Goal: Task Accomplishment & Management: Use online tool/utility

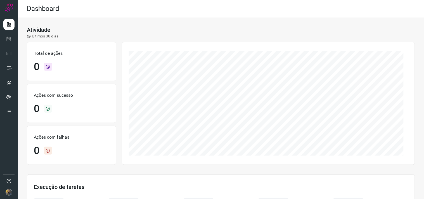
click at [2, 36] on div at bounding box center [9, 99] width 18 height 199
click at [9, 41] on icon at bounding box center [9, 39] width 6 height 6
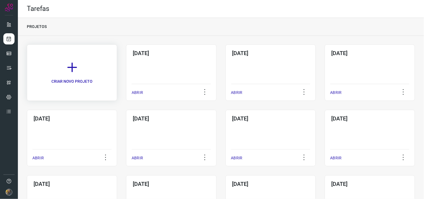
click at [96, 67] on link "CRIAR NOVO PROJETO" at bounding box center [72, 72] width 90 height 57
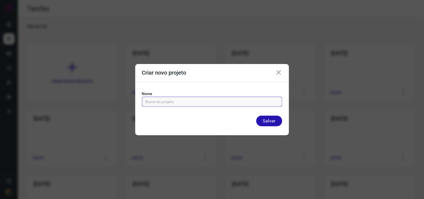
click at [200, 102] on input "text" at bounding box center [212, 102] width 134 height 10
type input "06/10/2025"
click at [257, 116] on button "Salvar" at bounding box center [270, 121] width 26 height 11
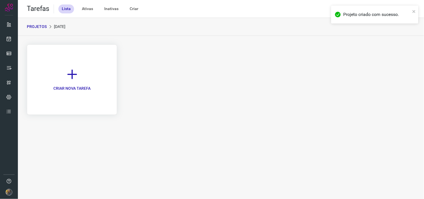
click at [84, 83] on link "CRIAR NOVA TAREFA" at bounding box center [72, 79] width 90 height 70
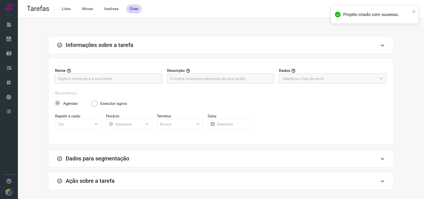
click at [97, 79] on input "text" at bounding box center [108, 79] width 101 height 10
type input "FUTURO - SP"
click at [206, 80] on input "text" at bounding box center [220, 79] width 101 height 10
type input "0278 - 250"
click at [330, 83] on div "Nome FUTURO - SP Descrição 0278 - 250 Dados" at bounding box center [221, 79] width 332 height 23
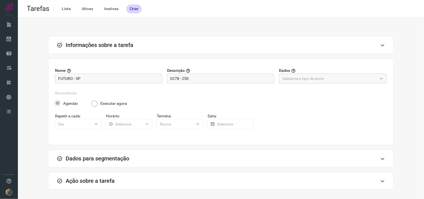
click at [319, 74] on div "Dados" at bounding box center [333, 76] width 108 height 16
click at [319, 74] on input "text" at bounding box center [330, 79] width 95 height 10
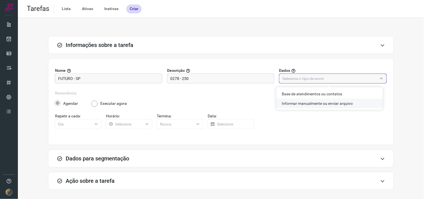
click at [302, 103] on li "Informar manualmente ou enviar arquivo" at bounding box center [330, 104] width 107 height 10
type input "Informar manualmente ou enviar arquivo"
radio input "false"
radio input "true"
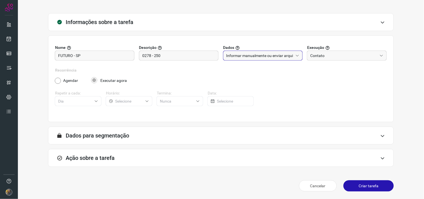
click at [151, 155] on div "Ação sobre a tarefa" at bounding box center [221, 158] width 346 height 18
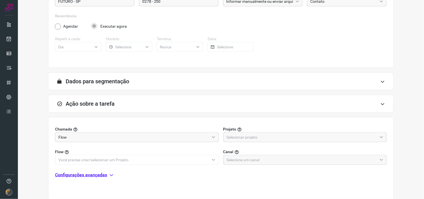
scroll to position [111, 0]
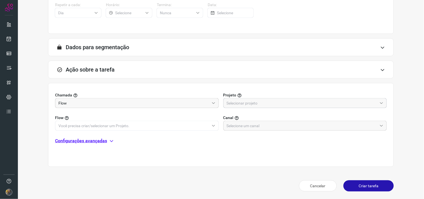
click at [227, 104] on input "text" at bounding box center [302, 103] width 151 height 10
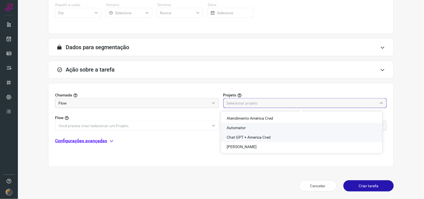
drag, startPoint x: 242, startPoint y: 126, endPoint x: 226, endPoint y: 128, distance: 16.1
click at [241, 126] on span "Automator" at bounding box center [236, 128] width 19 height 4
type input "Automator"
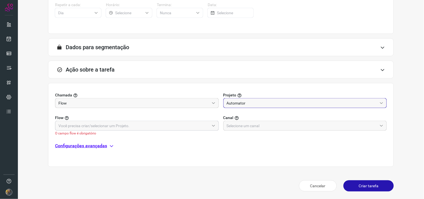
click at [178, 124] on input "text" at bounding box center [133, 126] width 151 height 10
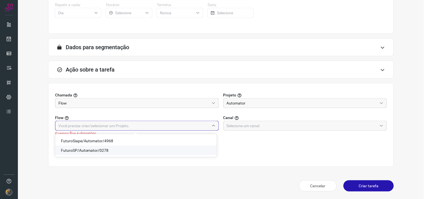
click at [101, 152] on span "FuturoSP/Automator/0278" at bounding box center [85, 150] width 48 height 4
type input "FuturoSP/Automator/0278"
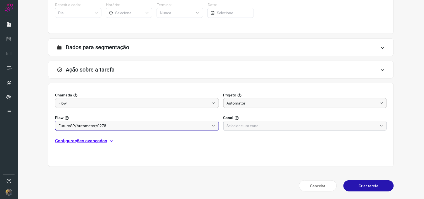
click at [241, 128] on input "text" at bounding box center [302, 126] width 151 height 10
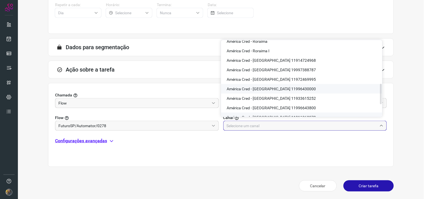
scroll to position [186, 0]
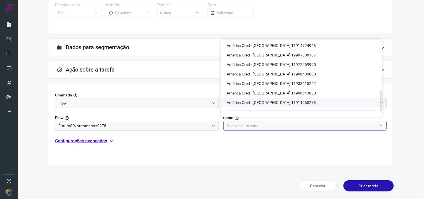
click at [293, 100] on span "América Cred - São Paulo 11911960278" at bounding box center [271, 102] width 89 height 4
type input "América Cred - São Paulo 11911960278"
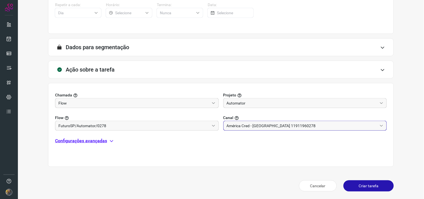
click at [91, 133] on div "Chamada Flow Projeto Automator Flow FuturoSP/Automator/0278 Canal América Cred …" at bounding box center [221, 125] width 346 height 84
click at [93, 139] on p "Configurações avançadas" at bounding box center [81, 141] width 52 height 7
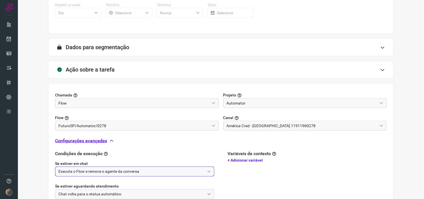
click at [107, 171] on input "Executa o Flow e remove o agente da conversa" at bounding box center [131, 172] width 147 height 10
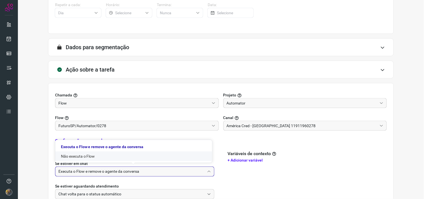
click at [85, 159] on li "Não executa o Flow" at bounding box center [133, 157] width 157 height 10
type input "Não executa o Flow"
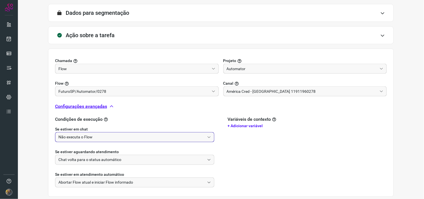
scroll to position [176, 0]
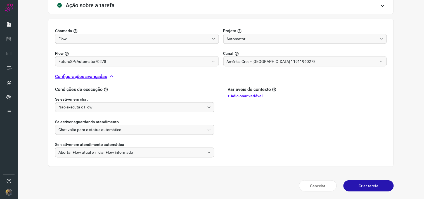
click at [362, 183] on button "Criar tarefa" at bounding box center [369, 185] width 50 height 11
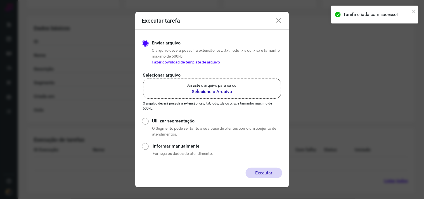
scroll to position [90, 0]
click at [182, 97] on label "Arraste o arquivo para cá ou Selecione o Arquivo" at bounding box center [212, 89] width 138 height 20
click at [0, 0] on input "Arraste o arquivo para cá ou Selecione o Arquivo" at bounding box center [0, 0] width 0 height 0
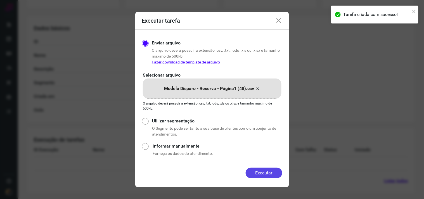
click at [262, 169] on button "Executar" at bounding box center [264, 173] width 37 height 11
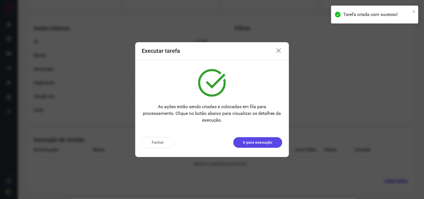
click at [253, 142] on p "Ir para execução" at bounding box center [257, 143] width 29 height 6
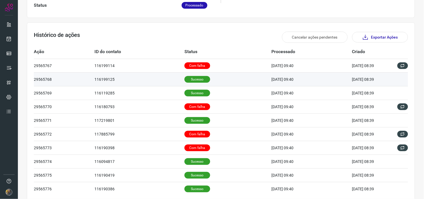
scroll to position [155, 0]
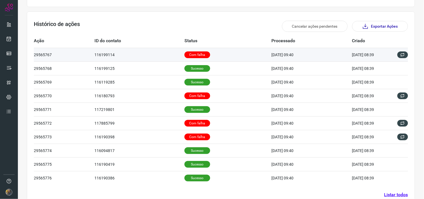
click at [219, 60] on td "Com falha" at bounding box center [228, 55] width 87 height 14
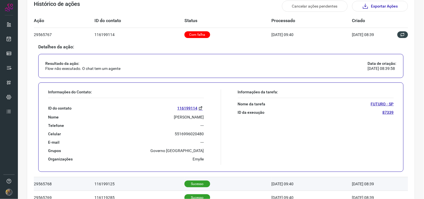
scroll to position [248, 0]
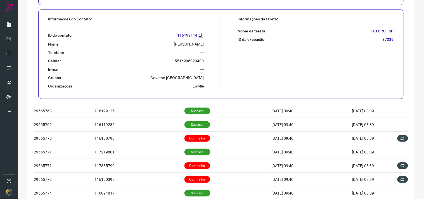
click at [174, 45] on p "JANE ROSELI MAUER" at bounding box center [189, 44] width 30 height 5
copy p "JANE ROSELI MAUER"
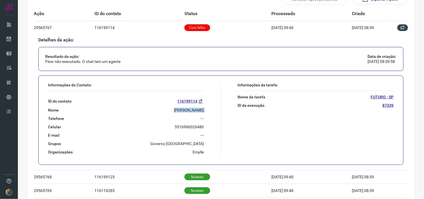
scroll to position [155, 0]
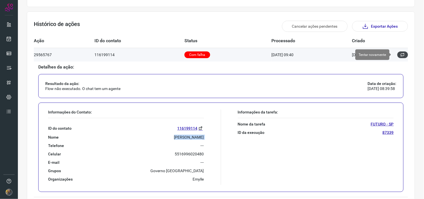
click at [398, 54] on button at bounding box center [403, 54] width 11 height 7
click at [401, 55] on icon at bounding box center [403, 55] width 4 height 4
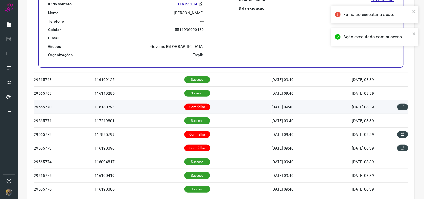
click at [195, 109] on p "Com falha" at bounding box center [198, 107] width 26 height 7
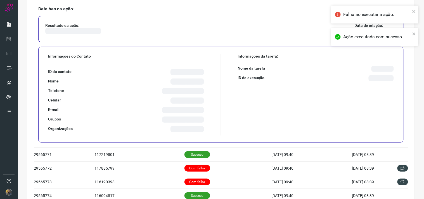
scroll to position [268, 0]
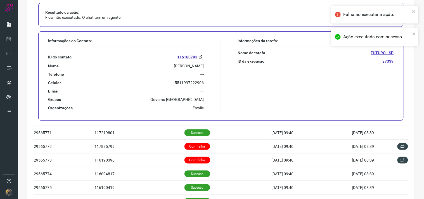
click at [174, 64] on p "GEOVAN BATISTA DA SILVA" at bounding box center [189, 66] width 30 height 5
copy p "GEOVAN BATISTA DA SILVA"
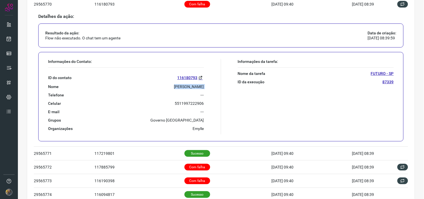
scroll to position [206, 0]
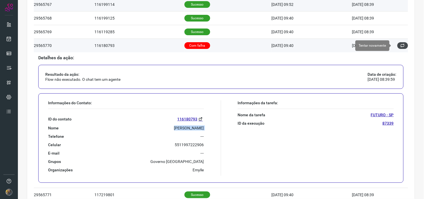
click at [401, 46] on icon at bounding box center [403, 45] width 4 height 4
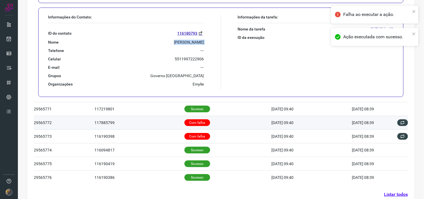
scroll to position [299, 0]
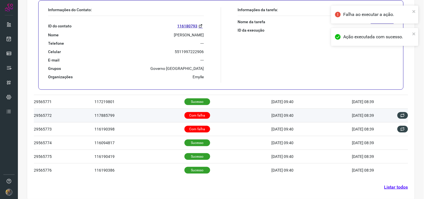
click at [191, 109] on td "Com falha" at bounding box center [228, 116] width 87 height 14
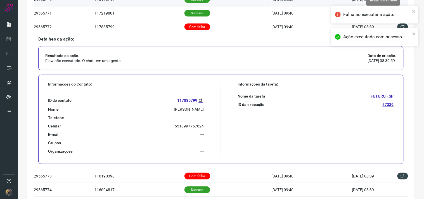
scroll to position [256, 0]
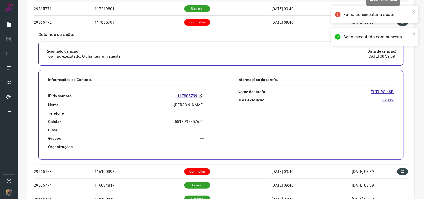
click at [174, 105] on p "JOSE CARLOS ALVES" at bounding box center [189, 104] width 30 height 5
copy p "JOSE CARLOS ALVES"
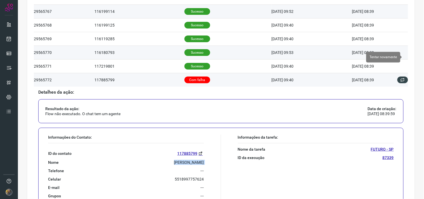
scroll to position [194, 0]
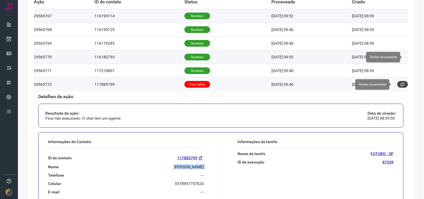
click at [401, 84] on button at bounding box center [403, 84] width 11 height 7
click at [401, 85] on icon at bounding box center [403, 84] width 4 height 4
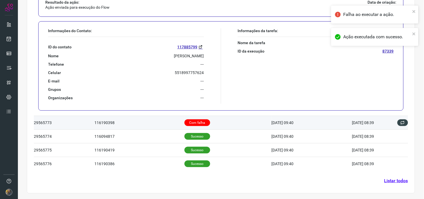
click at [229, 121] on td "Com falha" at bounding box center [228, 123] width 87 height 14
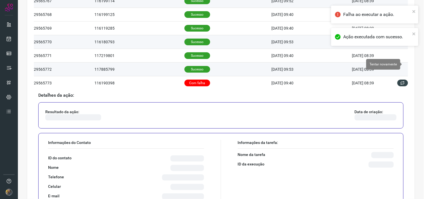
scroll to position [294, 0]
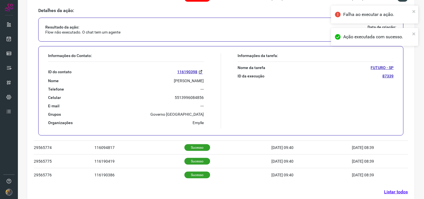
click at [174, 82] on p "ELIAS MARQUES DE MELO" at bounding box center [189, 80] width 30 height 5
copy p "ELIAS MARQUES DE MELO"
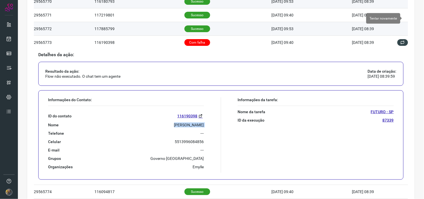
scroll to position [232, 0]
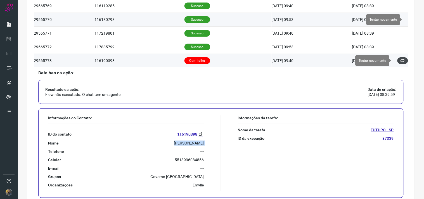
click at [401, 60] on button at bounding box center [403, 60] width 11 height 7
click at [401, 60] on icon at bounding box center [403, 60] width 4 height 4
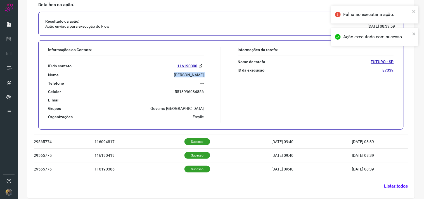
scroll to position [305, 0]
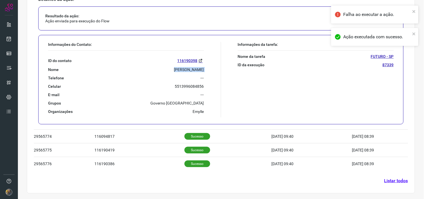
click at [387, 181] on link "Listar todos" at bounding box center [397, 181] width 24 height 7
